Goal: Task Accomplishment & Management: Manage account settings

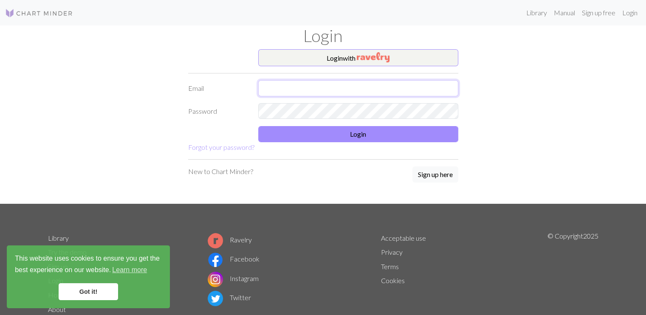
click at [391, 88] on input "text" at bounding box center [358, 88] width 200 height 16
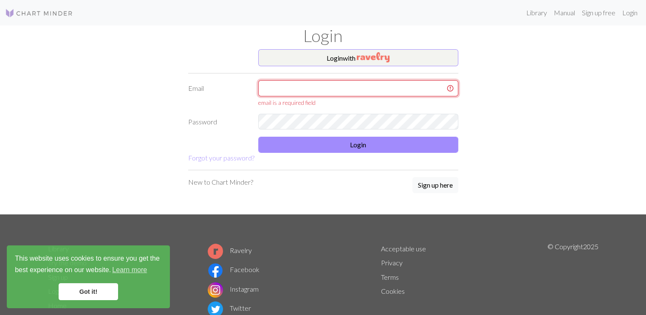
type input "[EMAIL_ADDRESS][DOMAIN_NAME]"
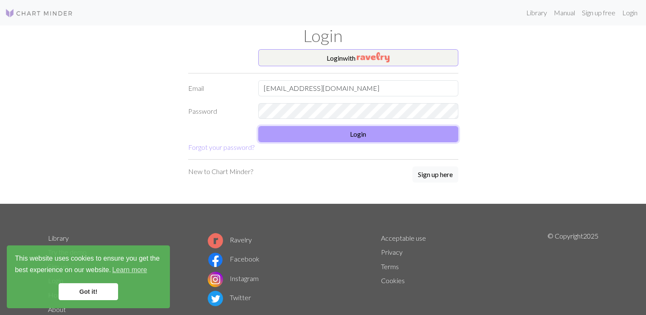
click at [417, 131] on button "Login" at bounding box center [358, 134] width 200 height 16
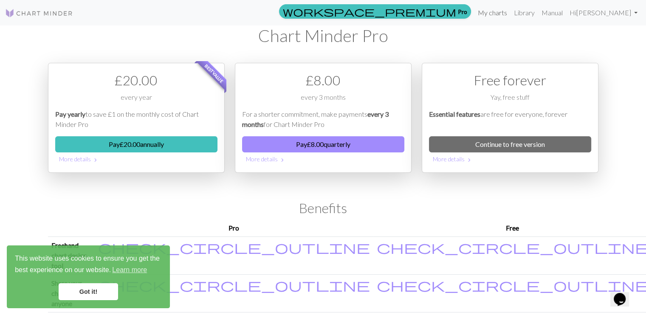
click at [491, 11] on link "My charts" at bounding box center [492, 12] width 36 height 17
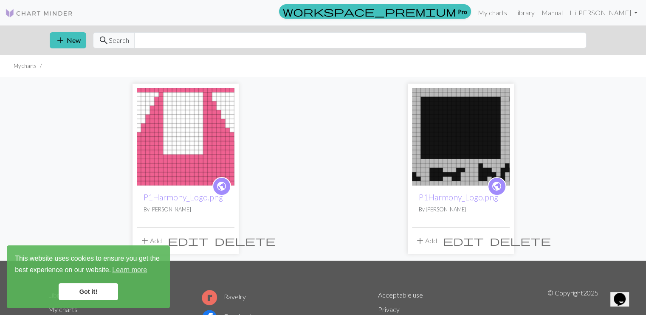
click at [82, 288] on link "Got it!" at bounding box center [88, 291] width 59 height 17
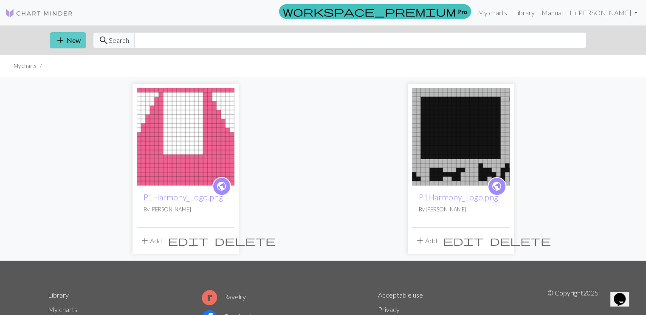
click at [61, 44] on span "add" at bounding box center [60, 40] width 10 height 12
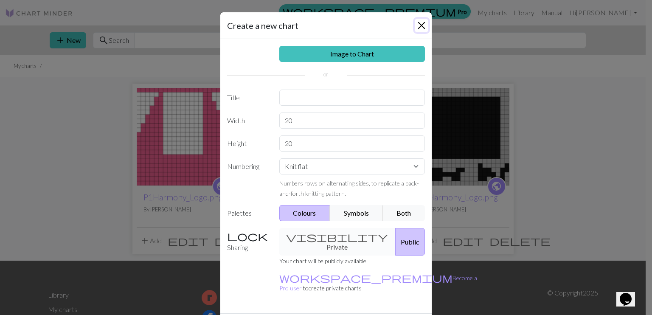
click at [423, 22] on button "Close" at bounding box center [422, 26] width 14 height 14
